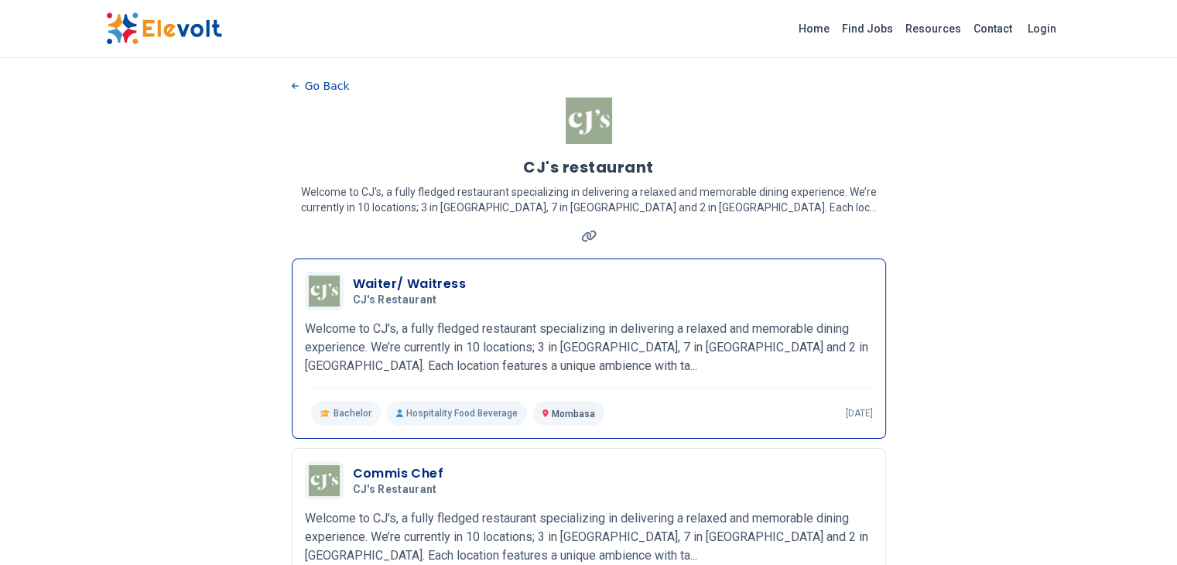
click at [381, 322] on p "Welcome to CJ's, a fully fledged restaurant specializing in delivering a relaxe…" at bounding box center [589, 347] width 568 height 56
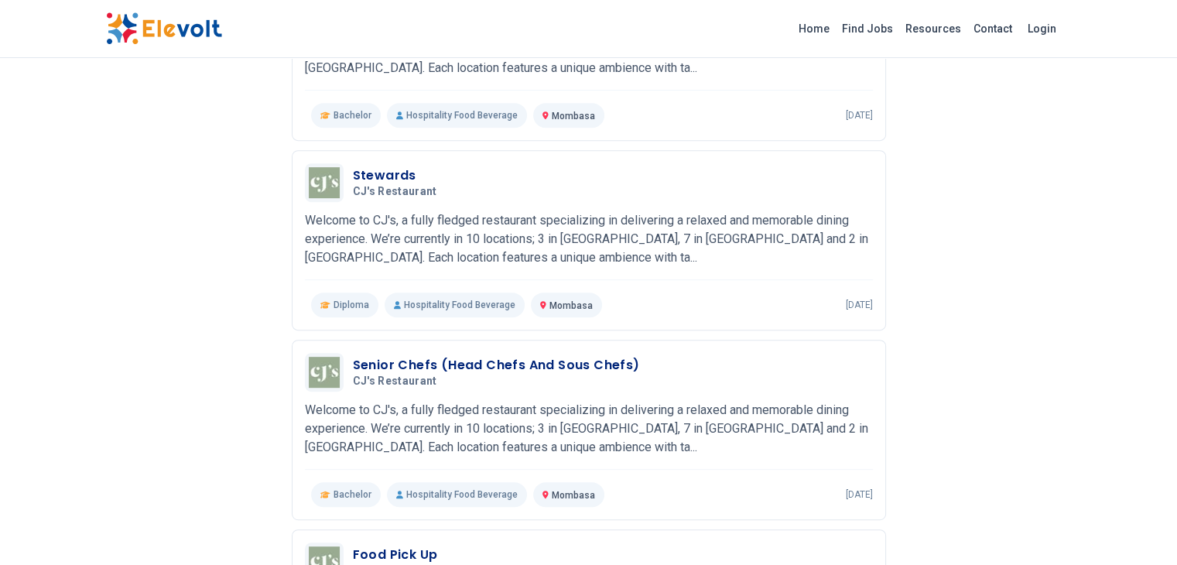
scroll to position [714, 0]
